Goal: Transaction & Acquisition: Obtain resource

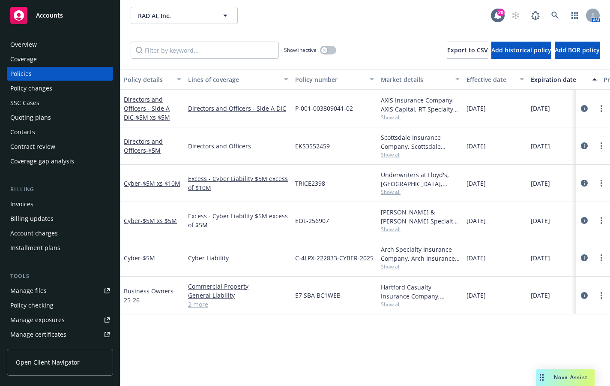
drag, startPoint x: 282, startPoint y: 343, endPoint x: 260, endPoint y: 307, distance: 42.1
click at [282, 343] on div "Policy details Lines of coverage Policy number Market details Effective date Ex…" at bounding box center [365, 227] width 490 height 317
click at [137, 149] on link "Directors and Officers - $5M" at bounding box center [143, 145] width 39 height 17
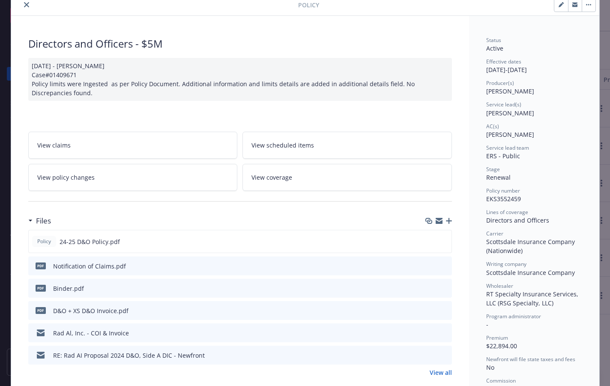
scroll to position [86, 0]
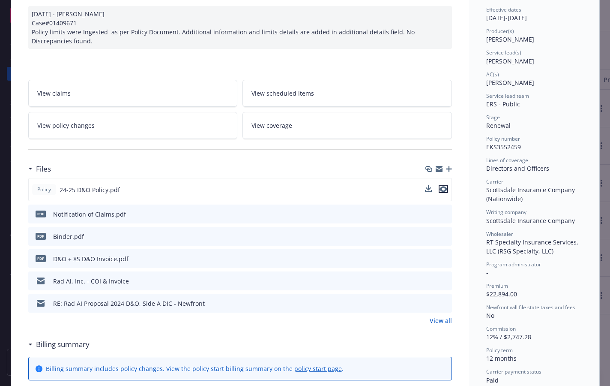
click at [442, 186] on icon "preview file" at bounding box center [444, 189] width 8 height 6
click at [427, 192] on button at bounding box center [430, 189] width 7 height 9
click at [427, 189] on icon "download file" at bounding box center [429, 189] width 7 height 7
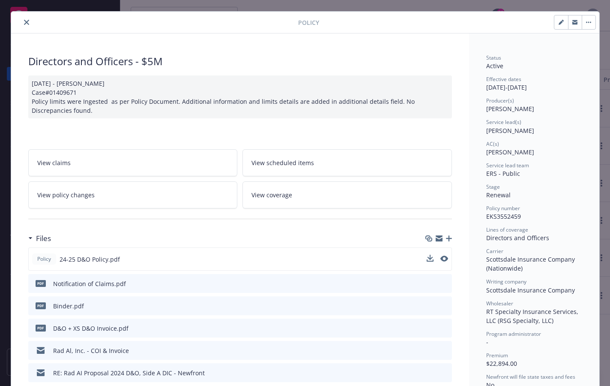
scroll to position [0, 0]
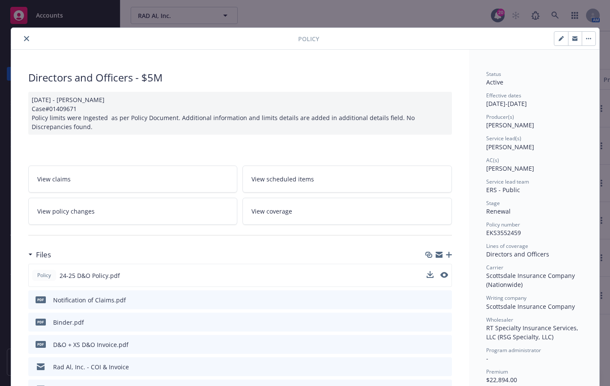
click at [24, 39] on icon "close" at bounding box center [26, 38] width 5 height 5
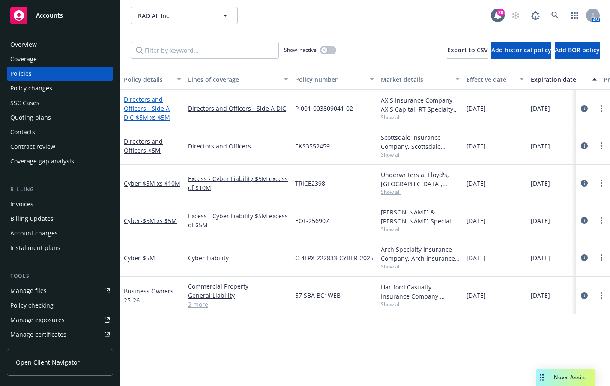
click at [151, 113] on span "- $5M xs $5M" at bounding box center [152, 117] width 36 height 8
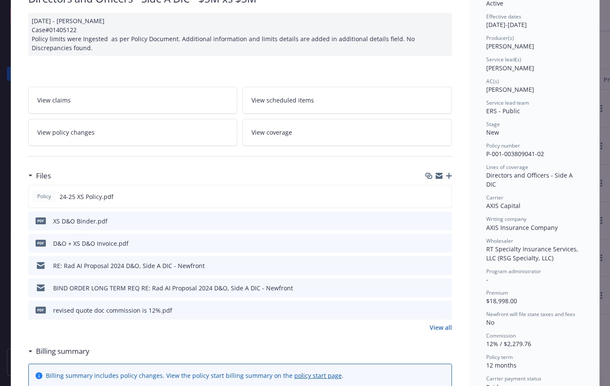
scroll to position [86, 0]
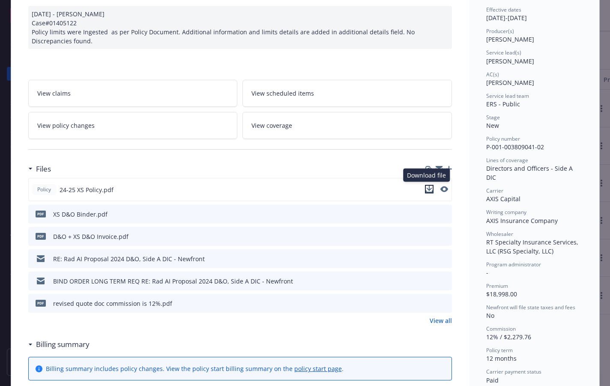
click at [427, 189] on icon "download file" at bounding box center [429, 189] width 7 height 7
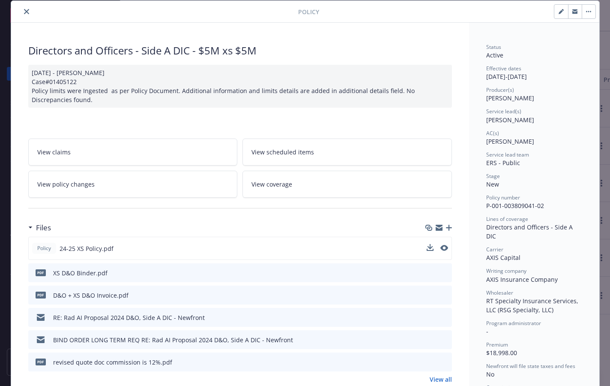
scroll to position [0, 0]
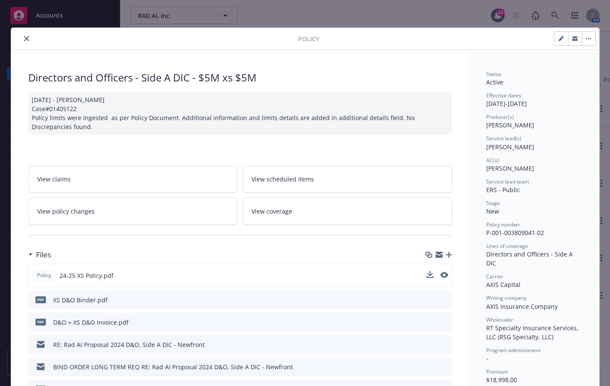
click at [24, 36] on icon "close" at bounding box center [26, 38] width 5 height 5
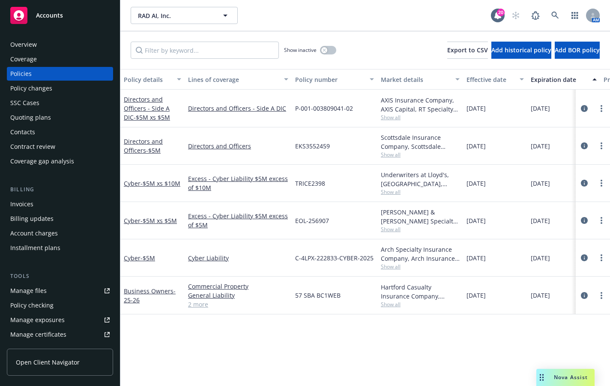
click at [39, 115] on div "Quoting plans" at bounding box center [30, 118] width 41 height 14
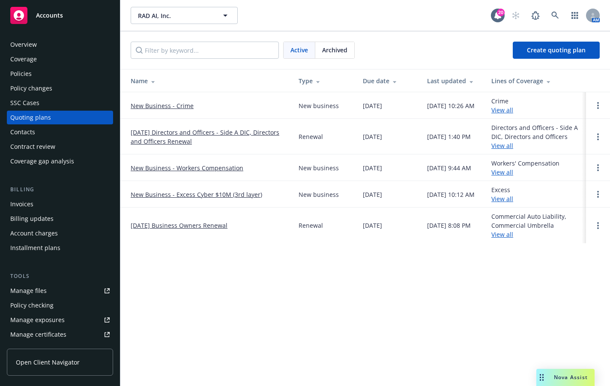
click at [164, 136] on link "[DATE] Directors and Officers - Side A DIC, Directors and Officers Renewal" at bounding box center [208, 137] width 154 height 18
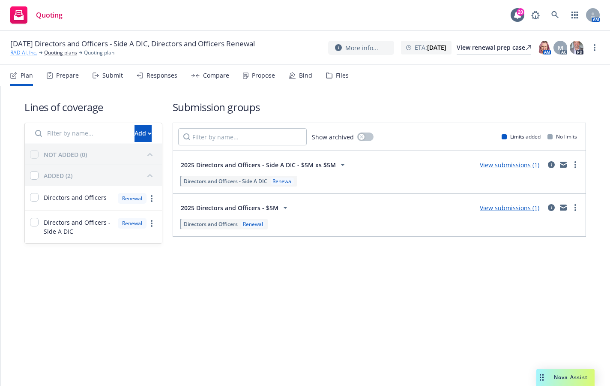
click at [27, 57] on link "RAD AI, Inc." at bounding box center [23, 53] width 27 height 8
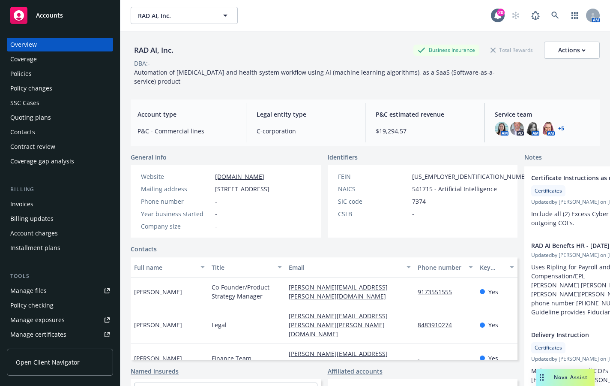
click at [23, 76] on div "Policies" at bounding box center [20, 74] width 21 height 14
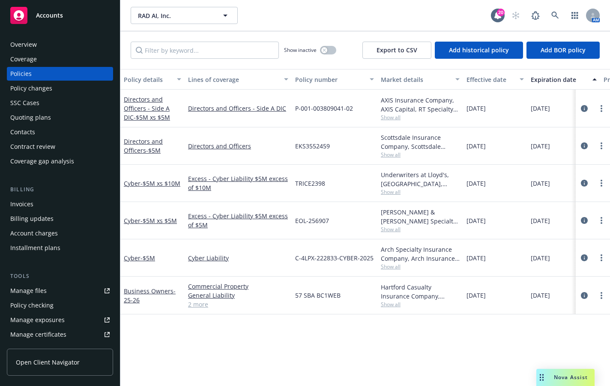
click at [19, 61] on div "Coverage" at bounding box center [23, 59] width 27 height 14
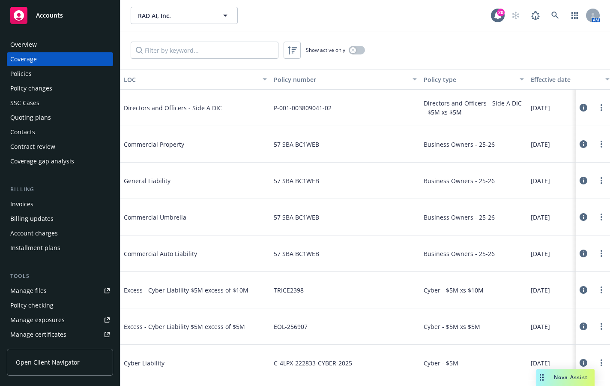
click at [23, 45] on div "Overview" at bounding box center [23, 45] width 27 height 14
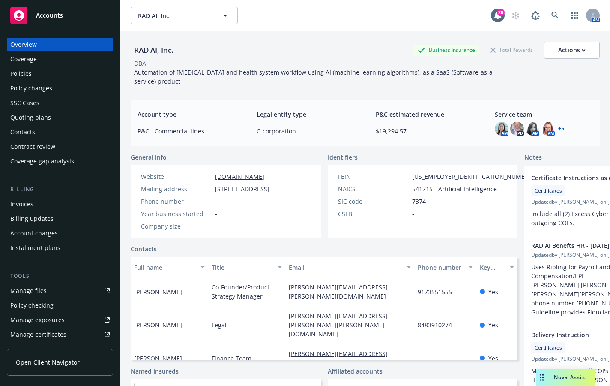
click at [22, 75] on div "Policies" at bounding box center [20, 74] width 21 height 14
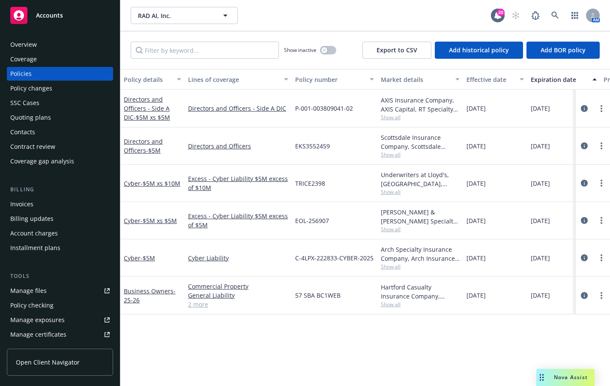
click at [29, 114] on div "Quoting plans" at bounding box center [30, 118] width 41 height 14
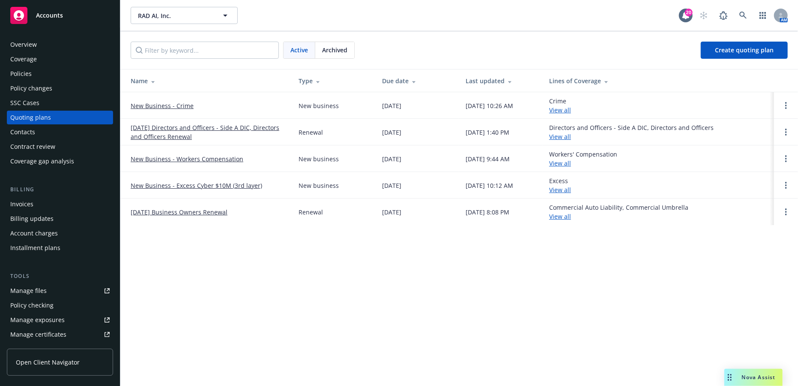
click at [177, 106] on link "New Business - Crime" at bounding box center [162, 105] width 63 height 9
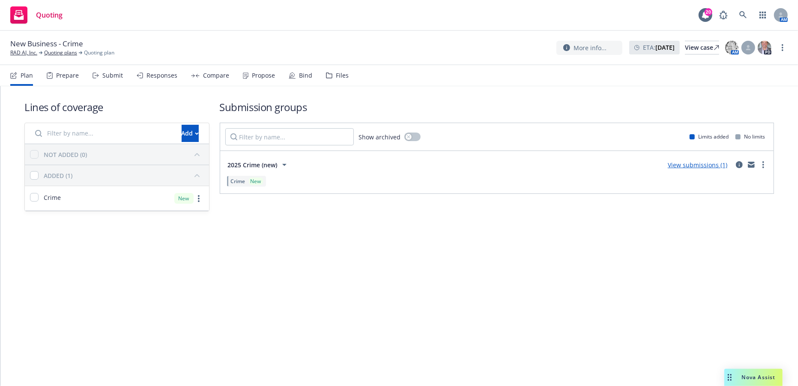
click at [681, 165] on link "View submissions (1)" at bounding box center [698, 165] width 60 height 8
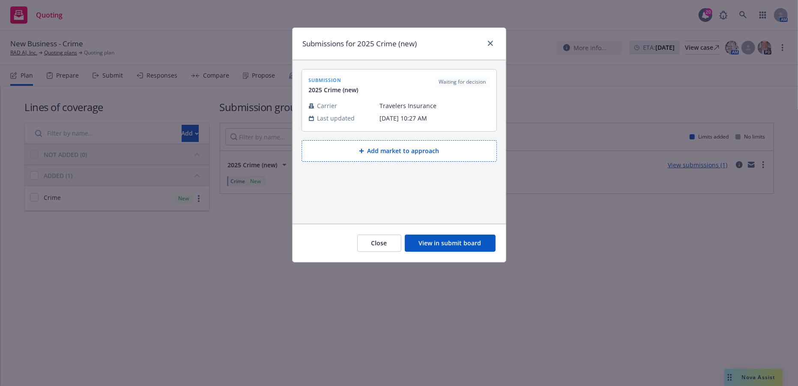
click at [423, 243] on button "View in submit board" at bounding box center [450, 242] width 91 height 17
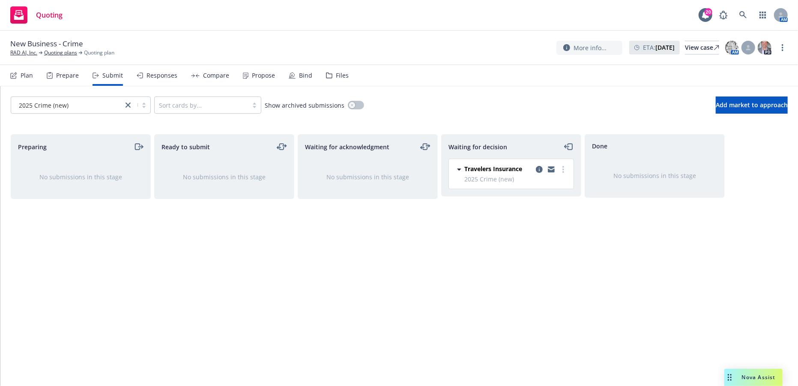
click at [479, 178] on span "2025 Crime (new)" at bounding box center [517, 178] width 104 height 9
click at [564, 170] on icon "more" at bounding box center [564, 169] width 2 height 7
click at [472, 168] on span "Travelers Insurance" at bounding box center [494, 168] width 58 height 9
click at [539, 168] on icon "copy logging email" at bounding box center [539, 169] width 7 height 7
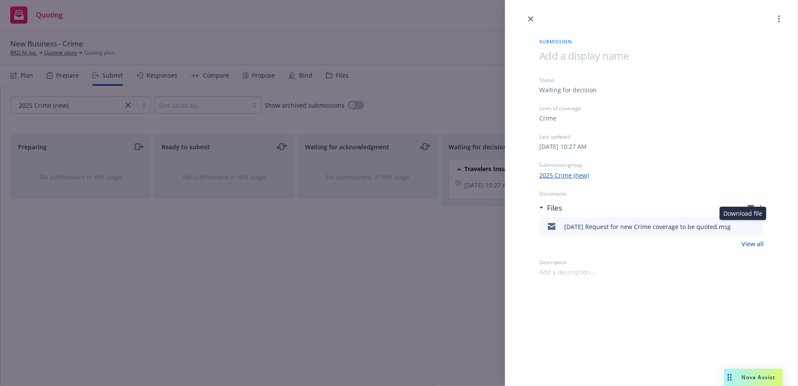
click at [741, 230] on button at bounding box center [742, 226] width 7 height 10
click at [755, 226] on icon "preview file" at bounding box center [756, 226] width 8 height 6
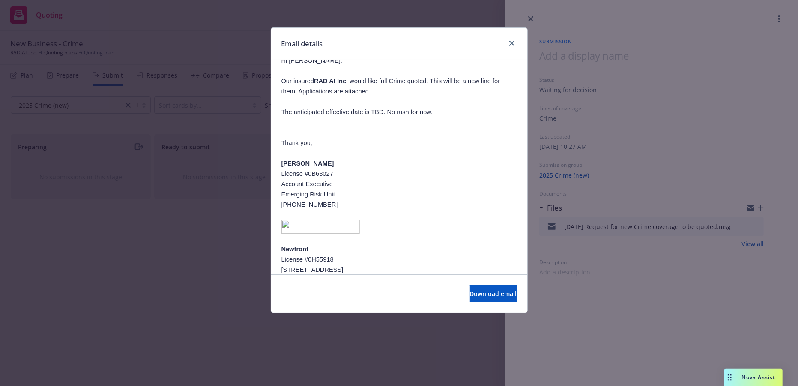
scroll to position [86, 0]
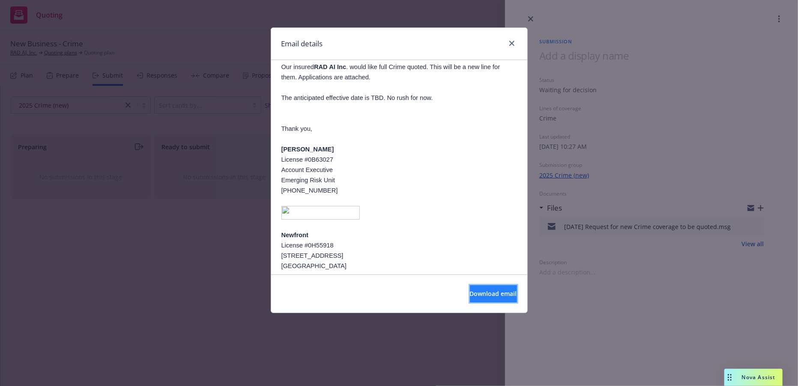
click at [482, 291] on span "Download email" at bounding box center [493, 293] width 47 height 8
click at [507, 48] on div at bounding box center [511, 43] width 14 height 11
drag, startPoint x: 119, startPoint y: 277, endPoint x: 167, endPoint y: 260, distance: 51.0
click at [120, 278] on div "Email details RAD AI - New Business, Crime (first & Third Party) Tuesday, Septe…" at bounding box center [399, 193] width 798 height 386
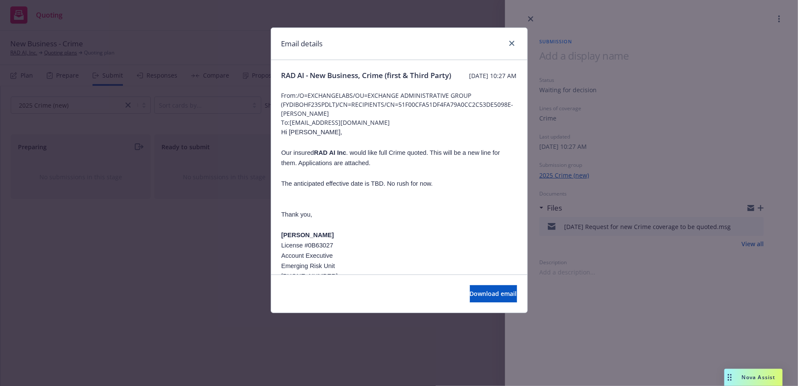
drag, startPoint x: 223, startPoint y: 277, endPoint x: 231, endPoint y: 266, distance: 13.0
click at [223, 277] on div "Email details RAD AI - New Business, Crime (first & Third Party) Tuesday, Septe…" at bounding box center [399, 193] width 798 height 386
click at [510, 42] on icon "close" at bounding box center [512, 43] width 5 height 5
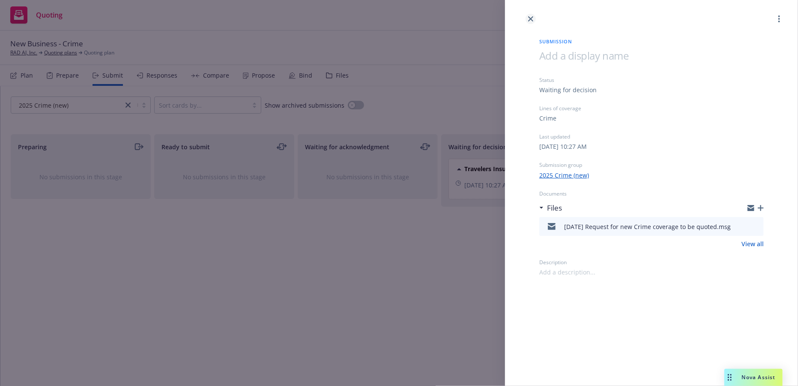
click at [534, 16] on link "close" at bounding box center [531, 19] width 10 height 10
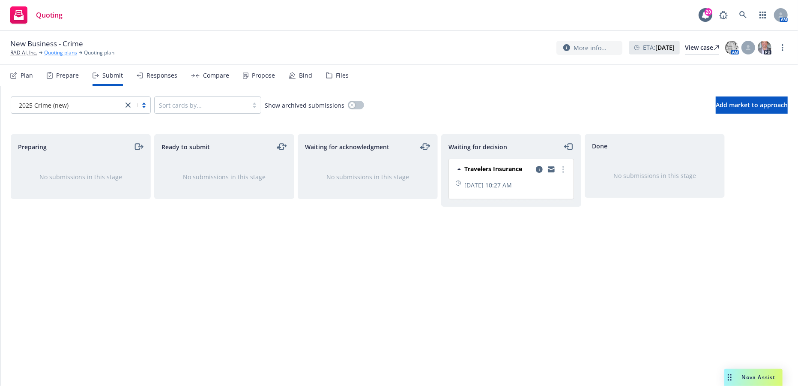
click at [57, 56] on link "Quoting plans" at bounding box center [60, 53] width 33 height 8
